Goal: Book appointment/travel/reservation

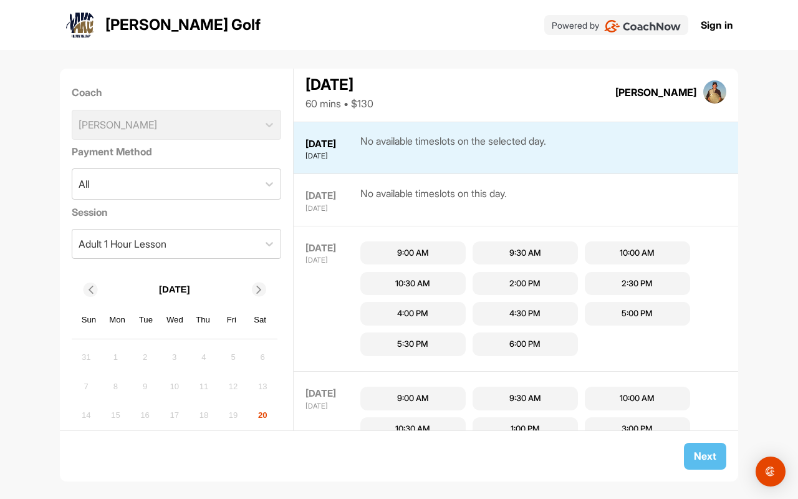
scroll to position [52, 0]
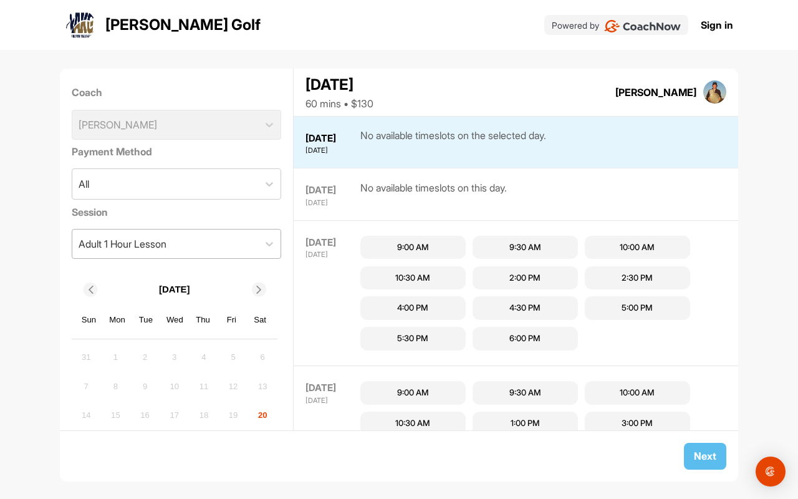
click at [244, 236] on div "Adult 1 Hour Lesson" at bounding box center [165, 243] width 186 height 29
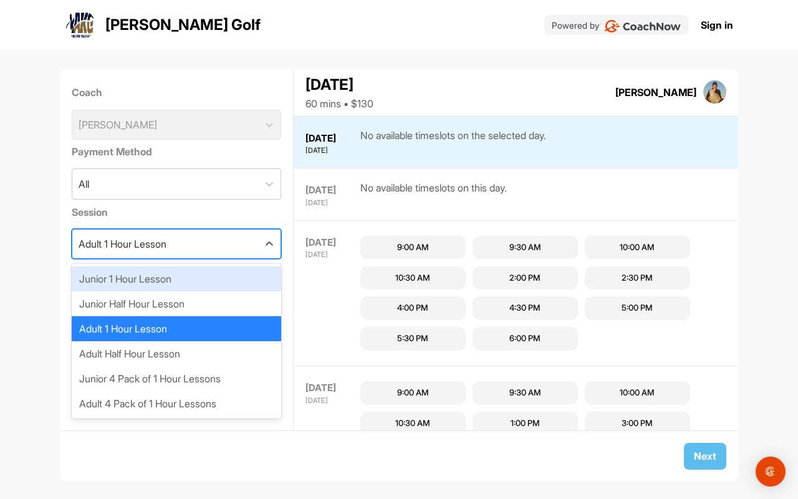
click at [183, 284] on div "Junior 1 Hour Lesson" at bounding box center [177, 278] width 210 height 25
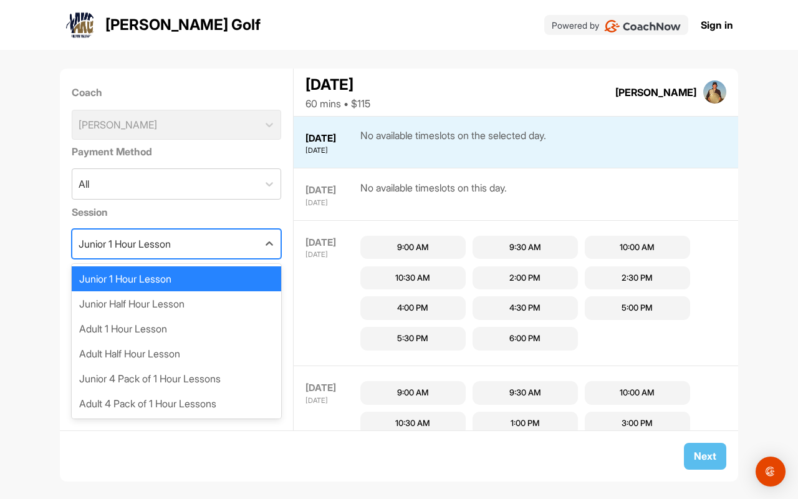
click at [200, 243] on div "Junior 1 Hour Lesson" at bounding box center [165, 243] width 186 height 29
click at [216, 382] on div "Junior 4 Pack of 1 Hour Lessons" at bounding box center [177, 378] width 210 height 25
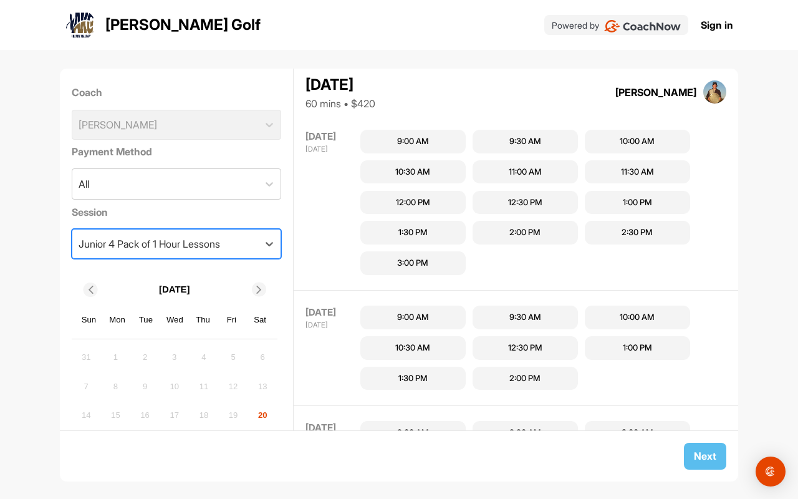
scroll to position [1078, 0]
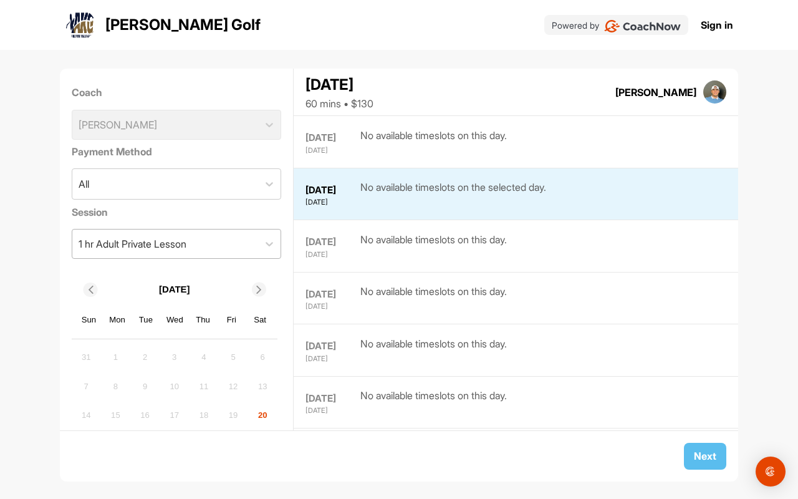
click at [155, 247] on div "1 hr Adult Private Lesson" at bounding box center [133, 243] width 108 height 15
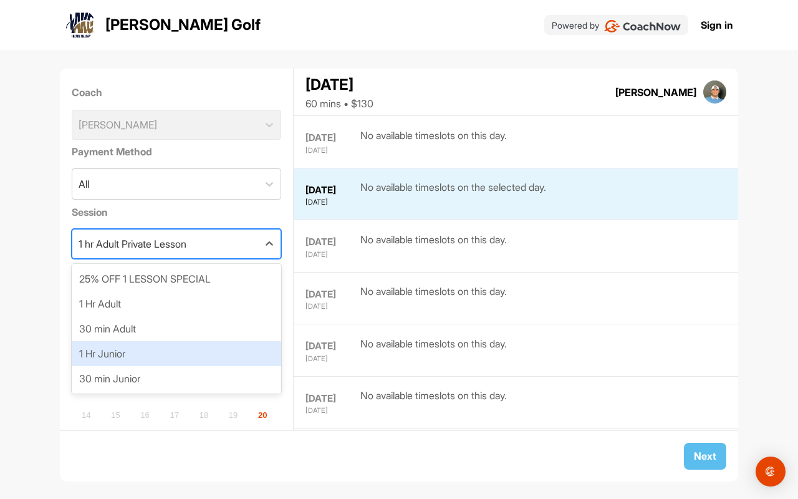
click at [175, 357] on div "1 Hr Junior" at bounding box center [177, 353] width 210 height 25
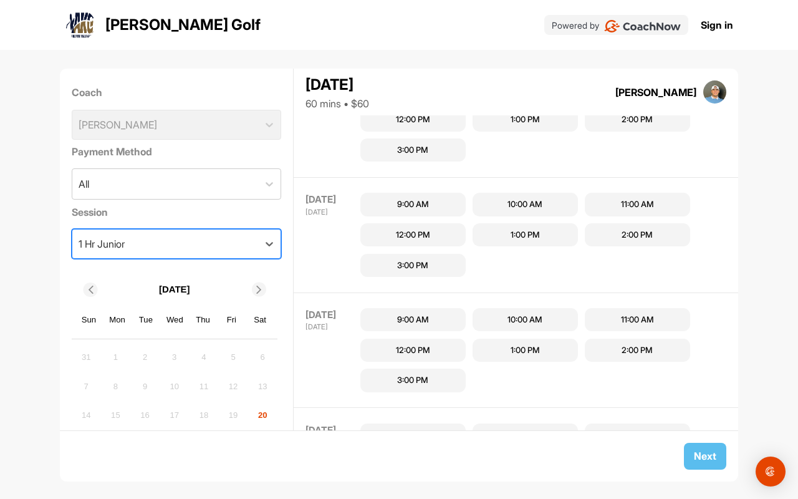
scroll to position [3400, 0]
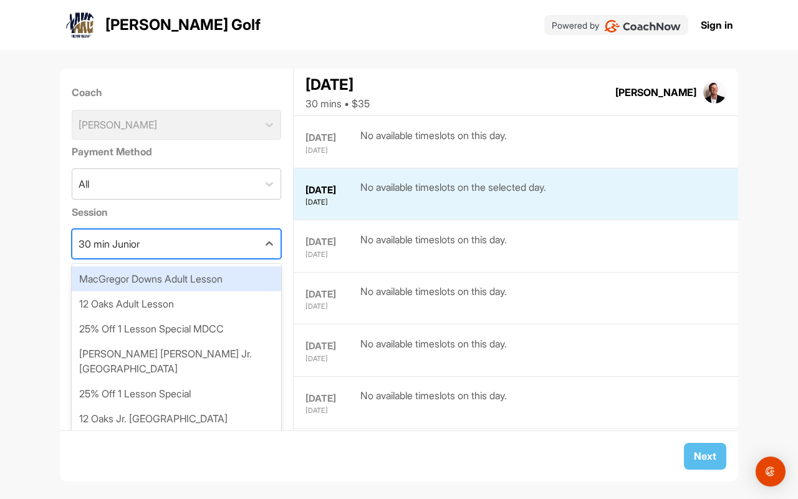
click at [205, 247] on div "30 min Junior" at bounding box center [165, 243] width 186 height 29
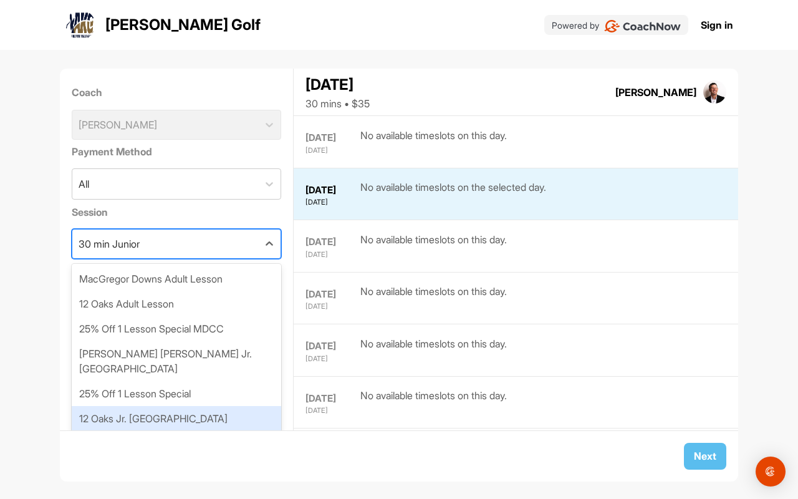
click at [204, 406] on div "12 Oaks Jr. Lesson" at bounding box center [177, 418] width 210 height 25
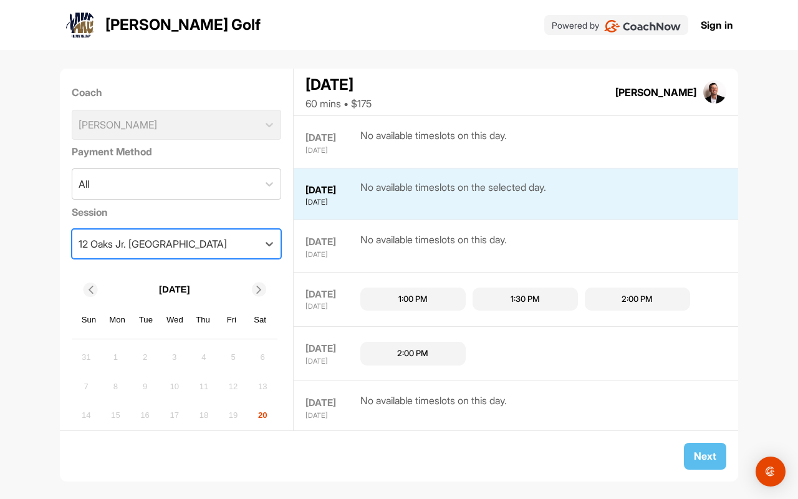
scroll to position [52, 0]
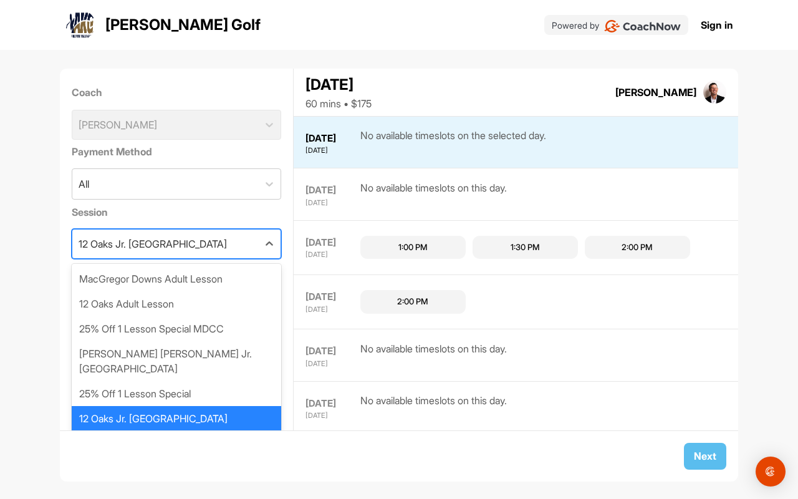
click at [191, 250] on div "12 Oaks Jr. Lesson" at bounding box center [165, 243] width 186 height 29
click at [205, 297] on div "12 Oaks Adult Lesson" at bounding box center [177, 303] width 210 height 25
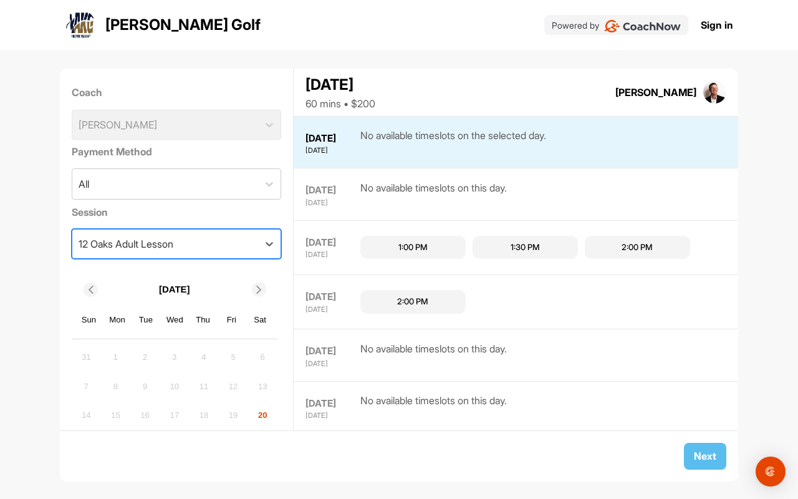
click at [181, 242] on div "12 Oaks Adult Lesson" at bounding box center [165, 243] width 186 height 29
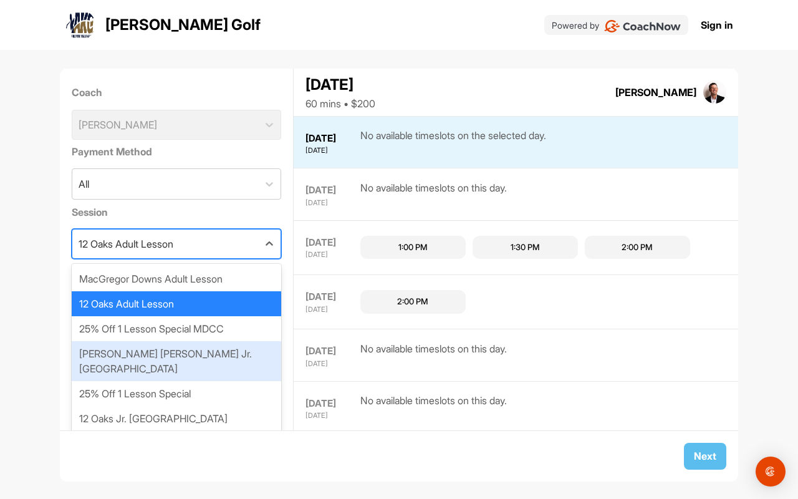
click at [198, 350] on div "MacGregor Downs Jr. Lesson" at bounding box center [177, 361] width 210 height 40
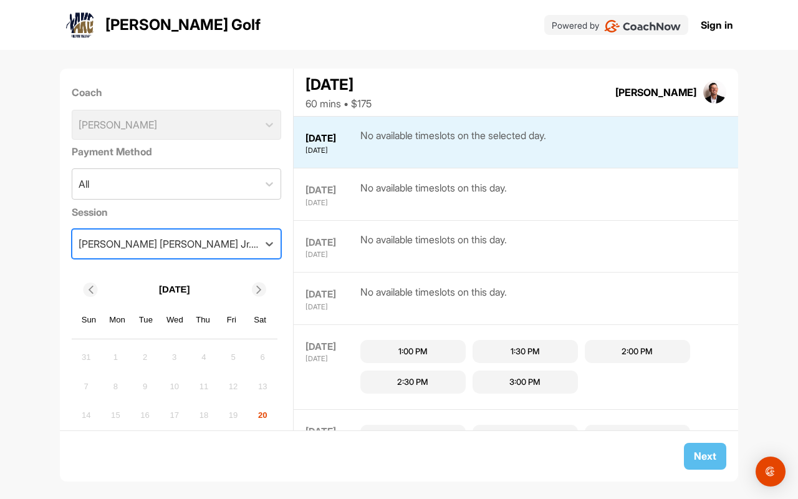
click at [164, 238] on div "MacGregor Downs Jr. Lesson" at bounding box center [169, 243] width 181 height 15
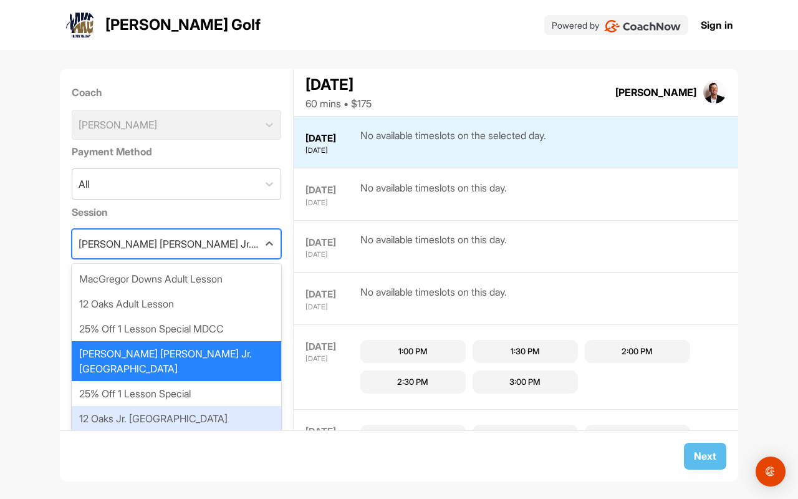
click at [190, 406] on div "12 Oaks Jr. Lesson" at bounding box center [177, 418] width 210 height 25
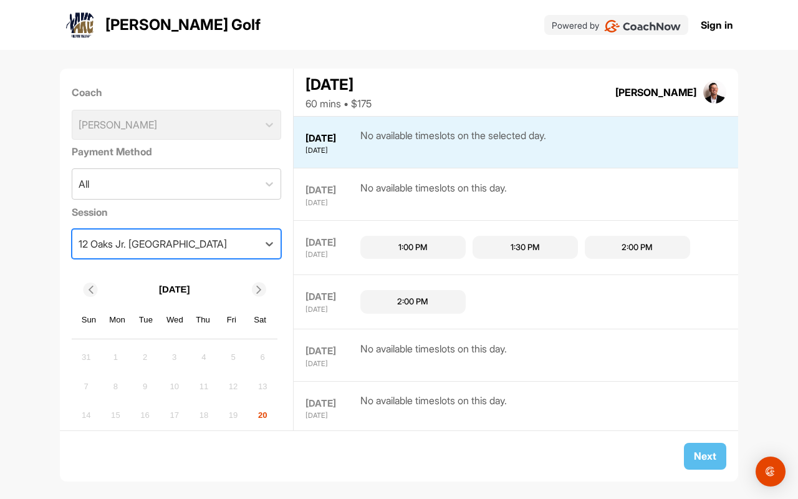
click at [170, 243] on div "12 Oaks Jr. Lesson" at bounding box center [165, 243] width 186 height 29
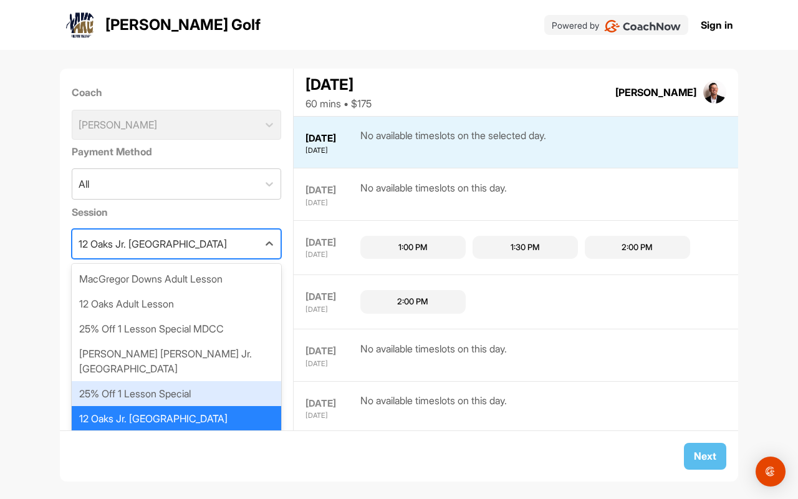
click at [200, 381] on div "25% Off 1 Lesson Special" at bounding box center [177, 393] width 210 height 25
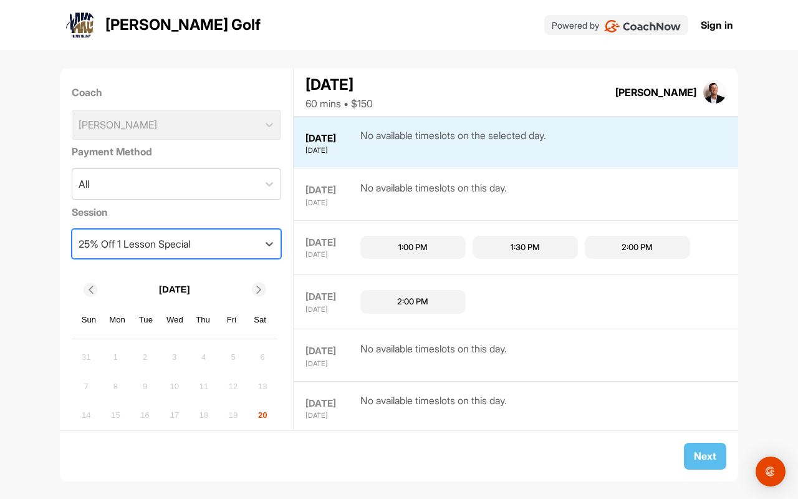
click at [169, 246] on div "25% Off 1 Lesson Special" at bounding box center [135, 243] width 112 height 15
click at [42, 305] on div "Coach Andrew Kiger Payment Method All Session 25% Off 1 Lesson Special Septembe…" at bounding box center [399, 267] width 798 height 435
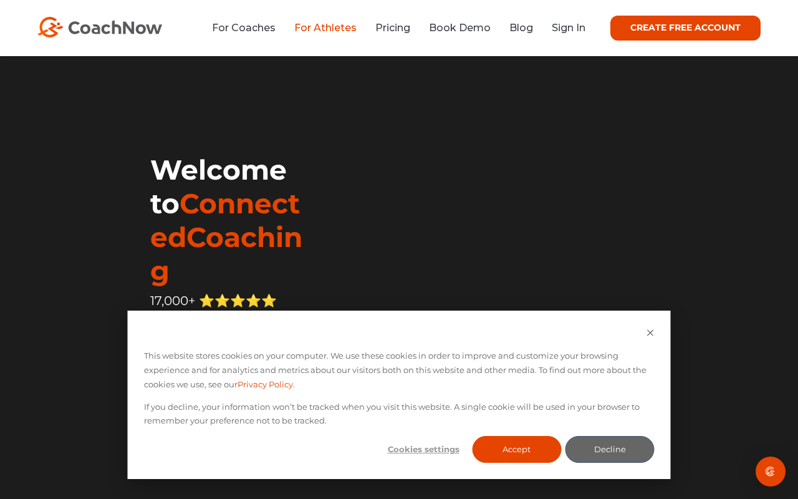
click at [324, 29] on link "For Athletes" at bounding box center [325, 28] width 62 height 12
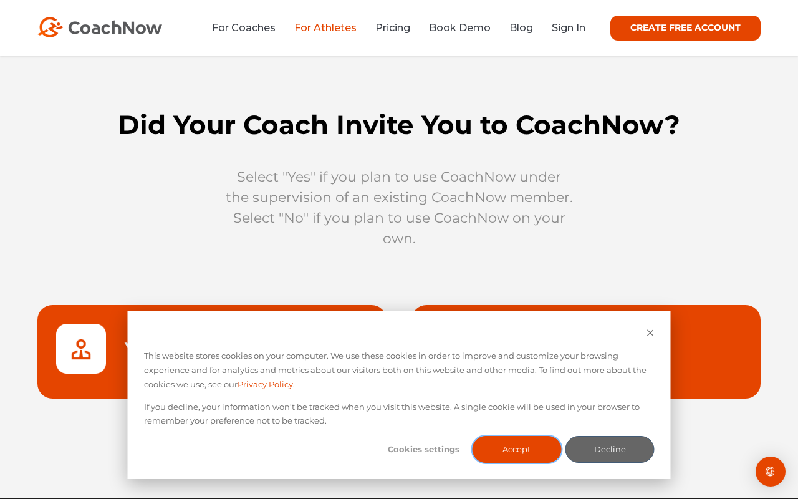
click at [542, 454] on button "Accept" at bounding box center [516, 449] width 89 height 27
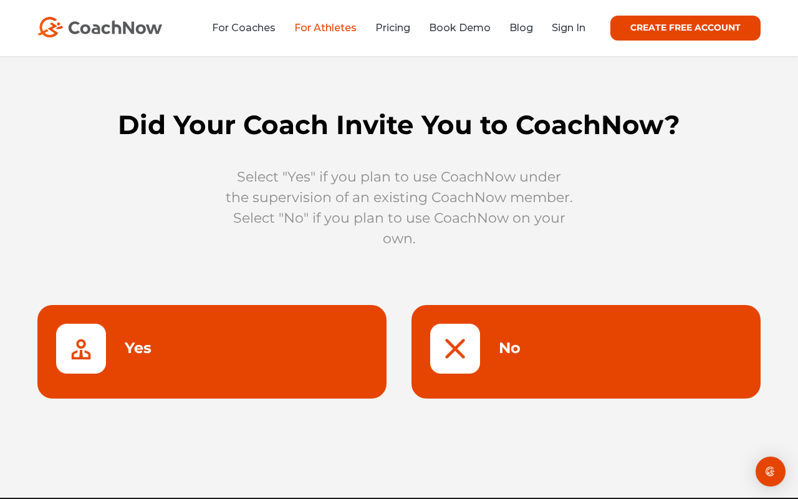
click at [478, 343] on link at bounding box center [585, 352] width 349 height 94
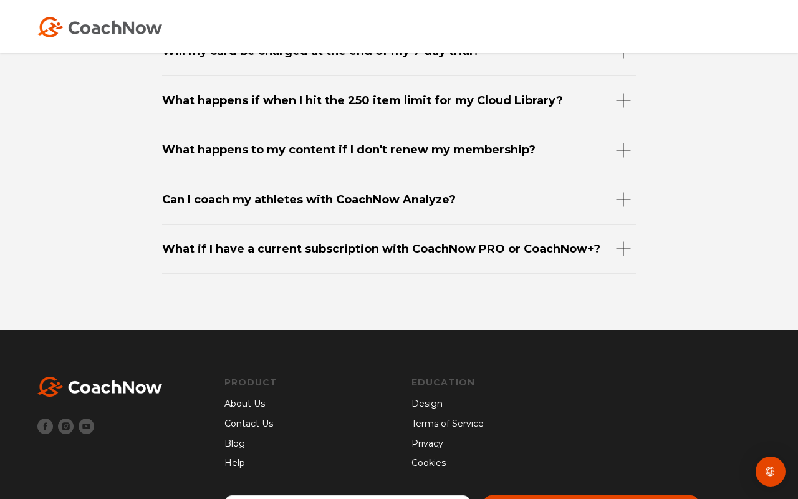
scroll to position [6332, 0]
